Goal: Information Seeking & Learning: Learn about a topic

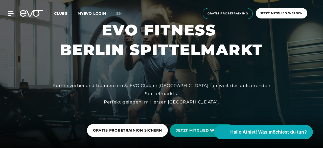
click at [202, 127] on span "JETZT MITGLIED WERDEN" at bounding box center [202, 129] width 52 height 5
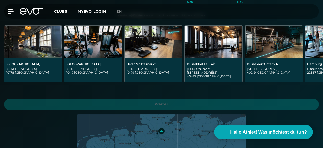
scroll to position [153, 0]
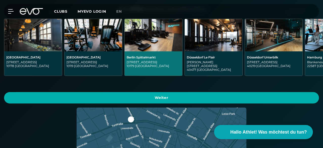
click at [138, 71] on div "[GEOGRAPHIC_DATA][STREET_ADDRESS]" at bounding box center [152, 63] width 53 height 16
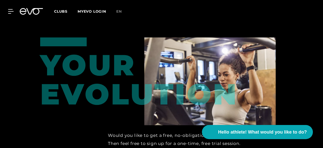
scroll to position [748, 0]
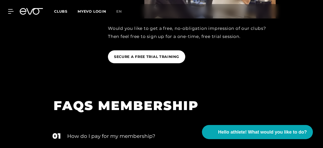
scroll to position [855, 0]
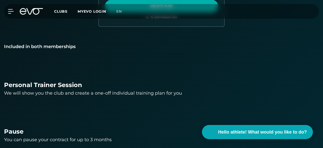
scroll to position [454, 0]
